Goal: Information Seeking & Learning: Learn about a topic

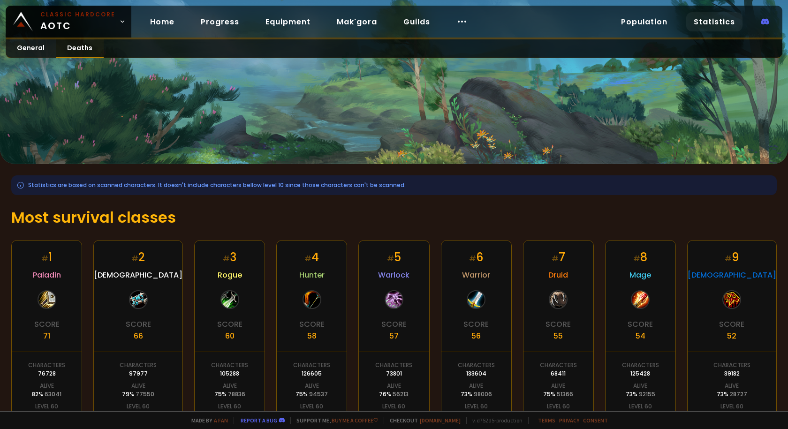
click at [89, 52] on link "Deaths" at bounding box center [80, 48] width 48 height 18
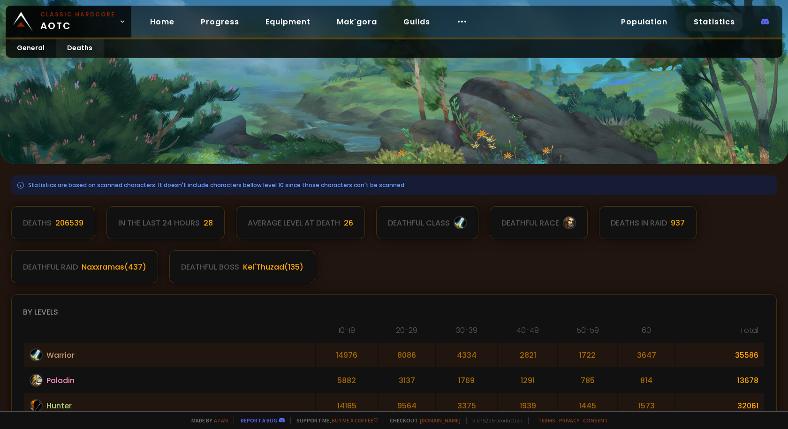
click at [210, 224] on div "28" at bounding box center [208, 223] width 9 height 12
click at [209, 224] on div "28" at bounding box center [208, 223] width 9 height 12
click at [572, 222] on div at bounding box center [569, 222] width 13 height 13
click at [32, 47] on link "General" at bounding box center [31, 48] width 50 height 18
